Goal: Navigation & Orientation: Find specific page/section

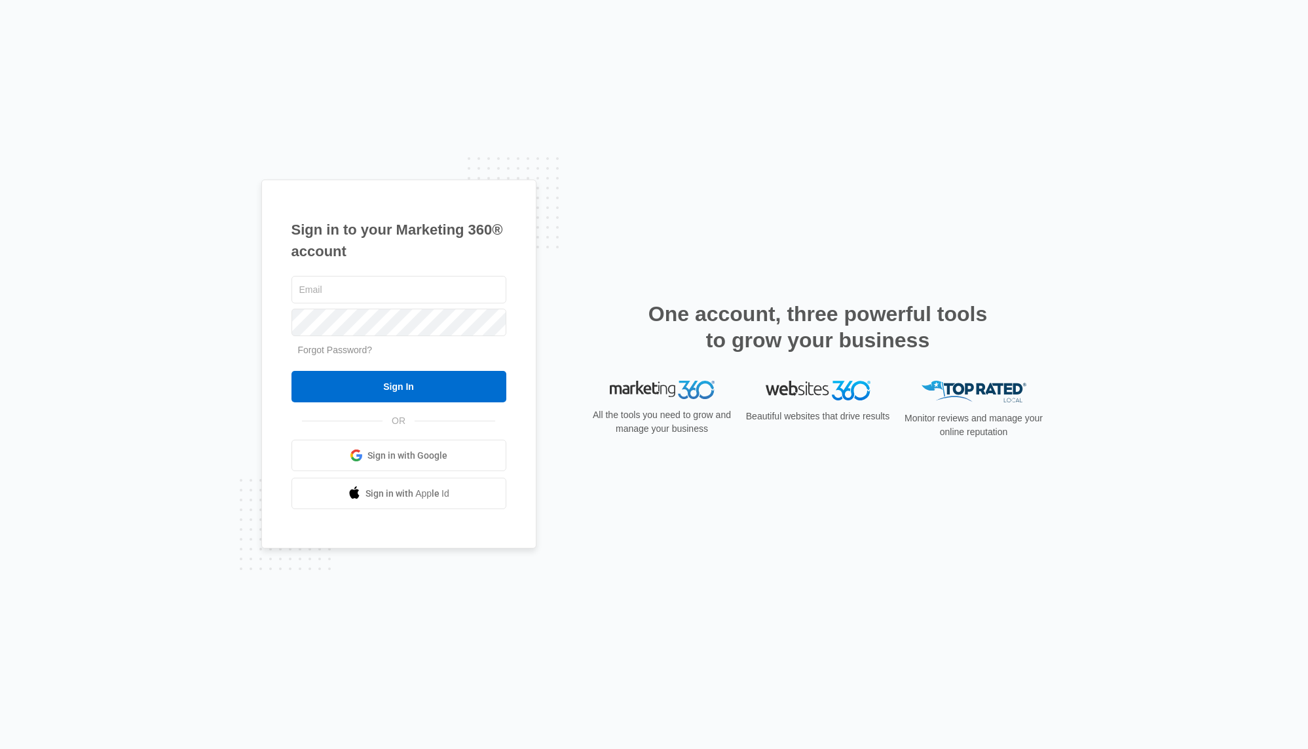
type input "[EMAIL_ADDRESS][DOMAIN_NAME]"
click at [430, 457] on span "Sign in with Google" at bounding box center [407, 456] width 80 height 14
type input "[EMAIL_ADDRESS][DOMAIN_NAME]"
click at [455, 390] on input "Sign In" at bounding box center [398, 386] width 215 height 31
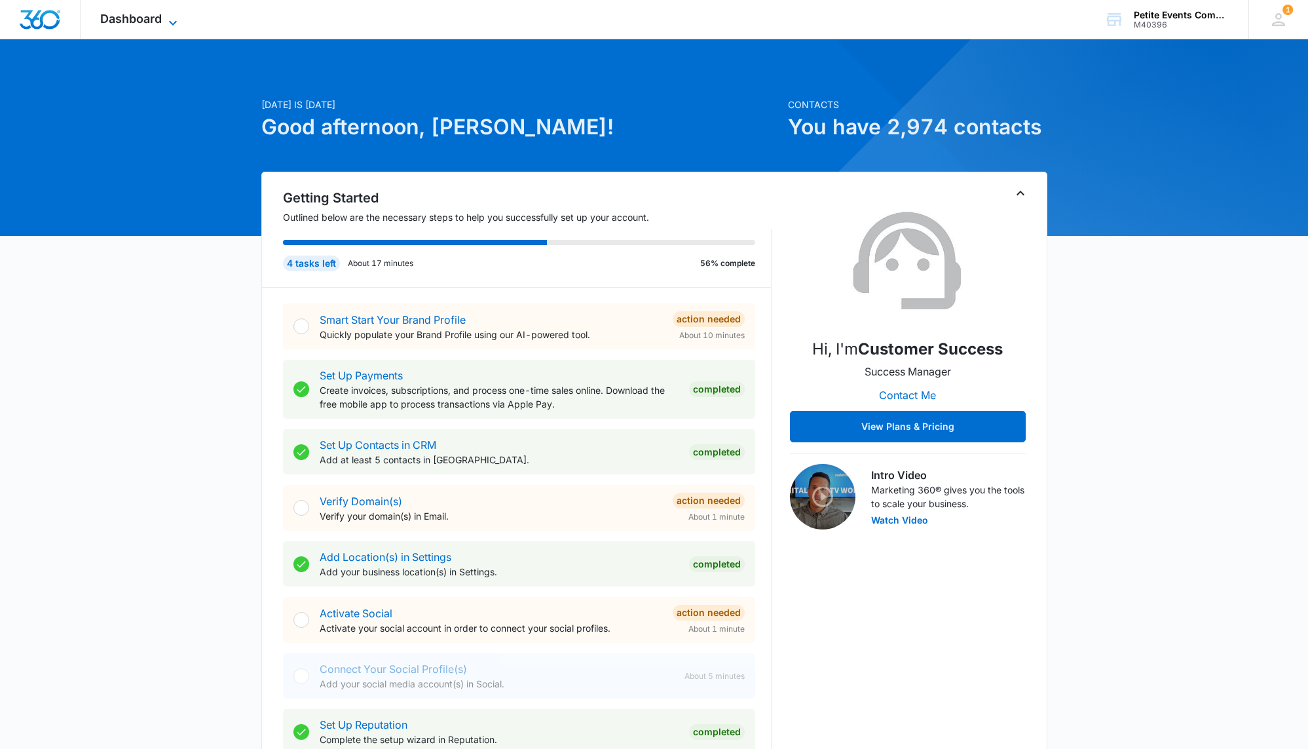
click at [158, 17] on span "Dashboard" at bounding box center [131, 19] width 62 height 14
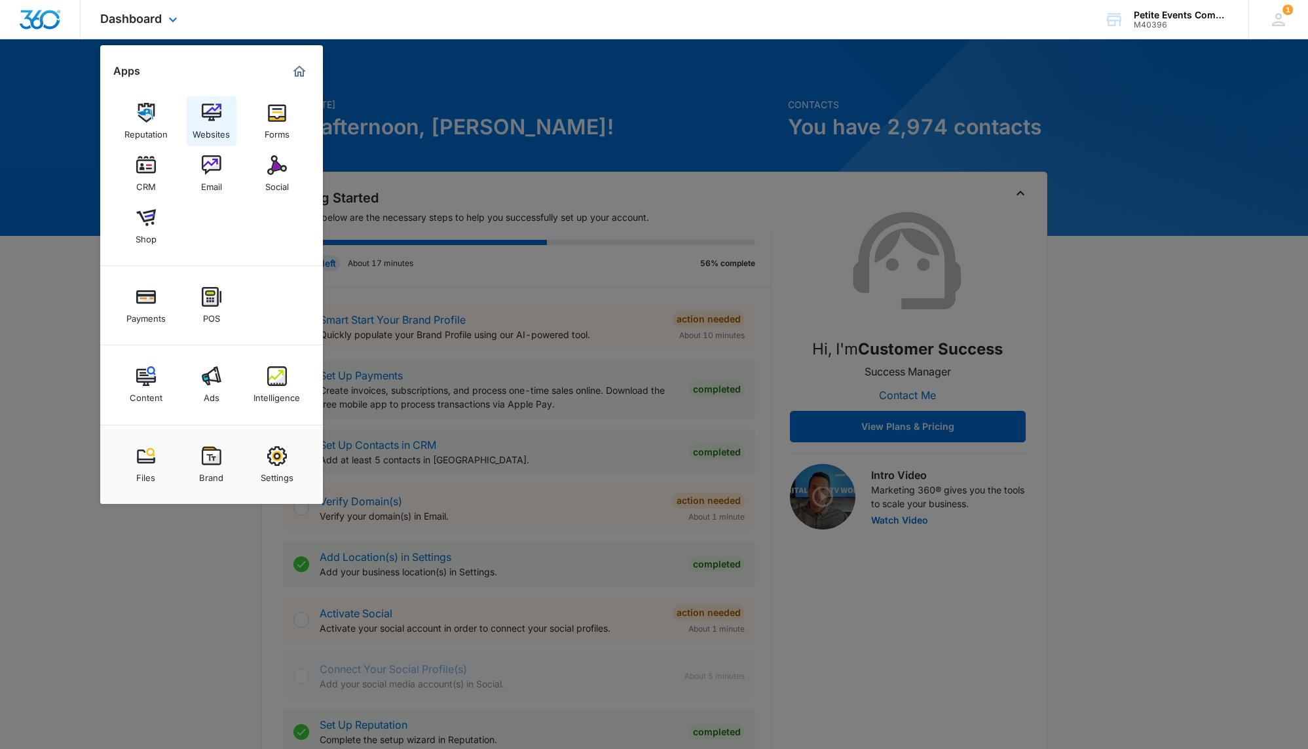
click at [202, 119] on img at bounding box center [212, 113] width 20 height 20
